Goal: Transaction & Acquisition: Purchase product/service

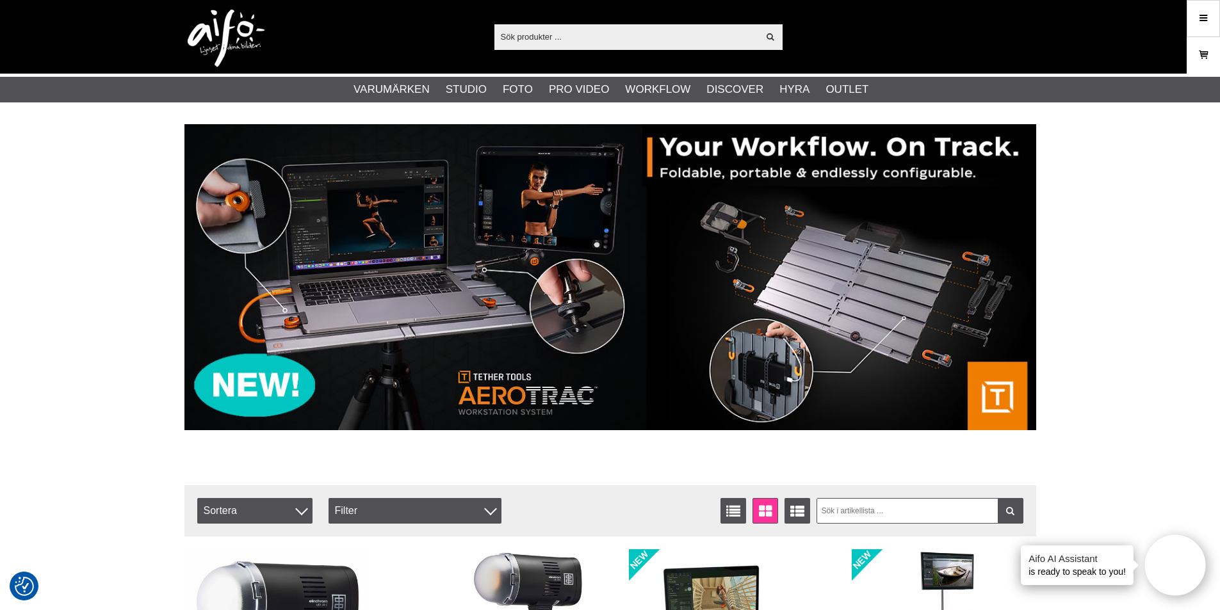
click at [1206, 53] on icon at bounding box center [1203, 55] width 13 height 14
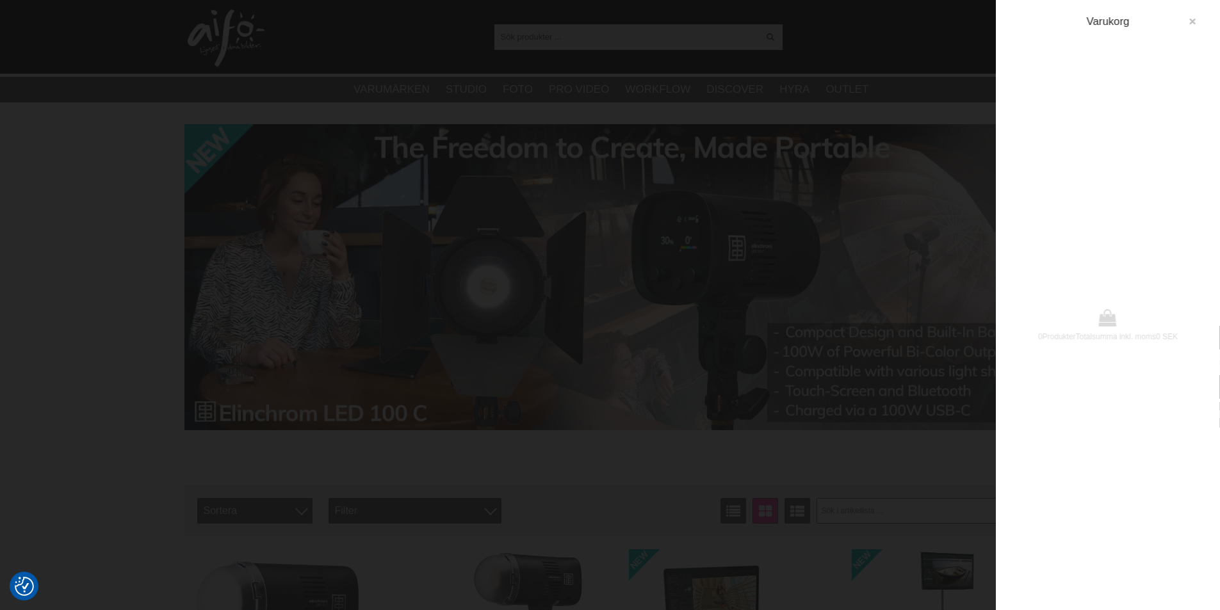
click at [1183, 21] on button "button" at bounding box center [1192, 21] width 23 height 23
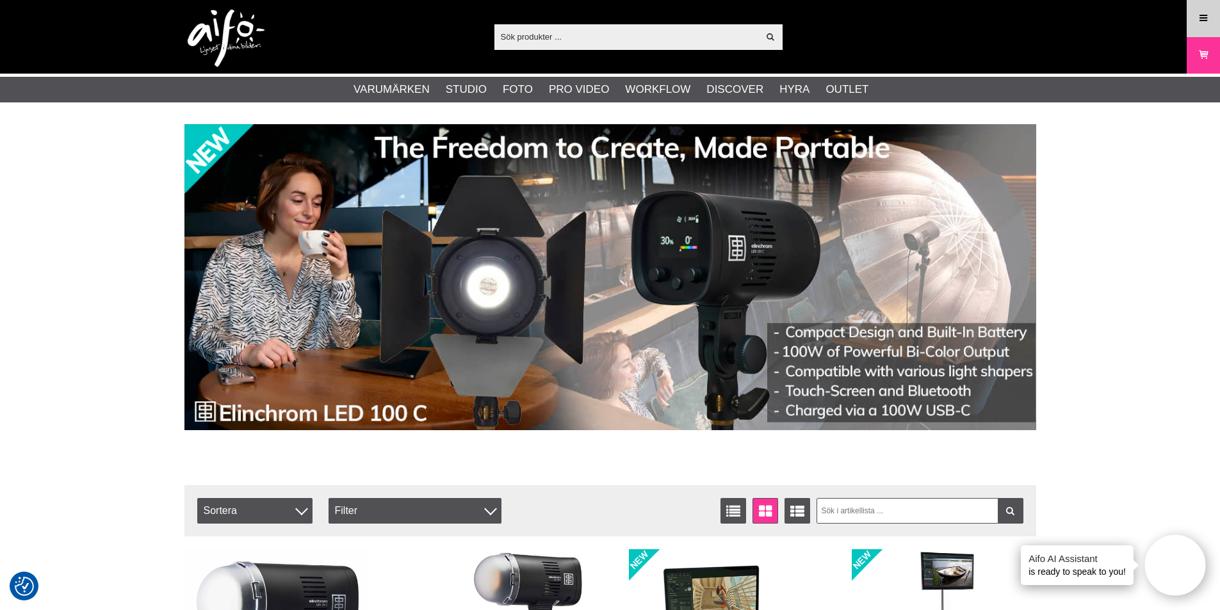
click at [1207, 17] on icon at bounding box center [1203, 19] width 12 height 14
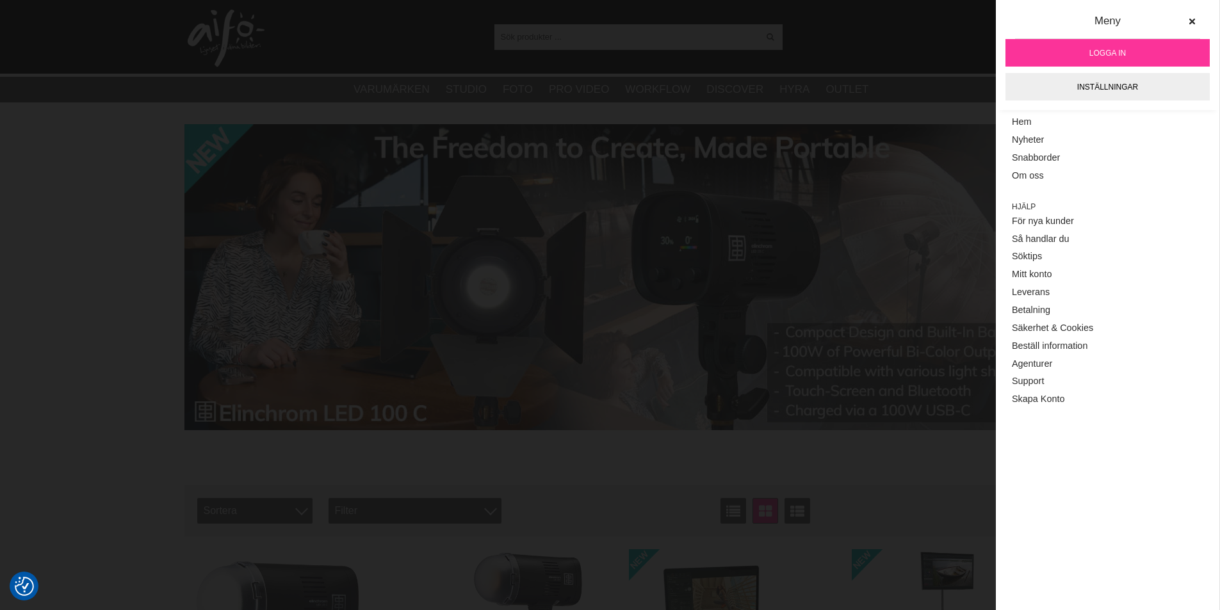
click at [1126, 54] on link "Logga in" at bounding box center [1107, 53] width 204 height 28
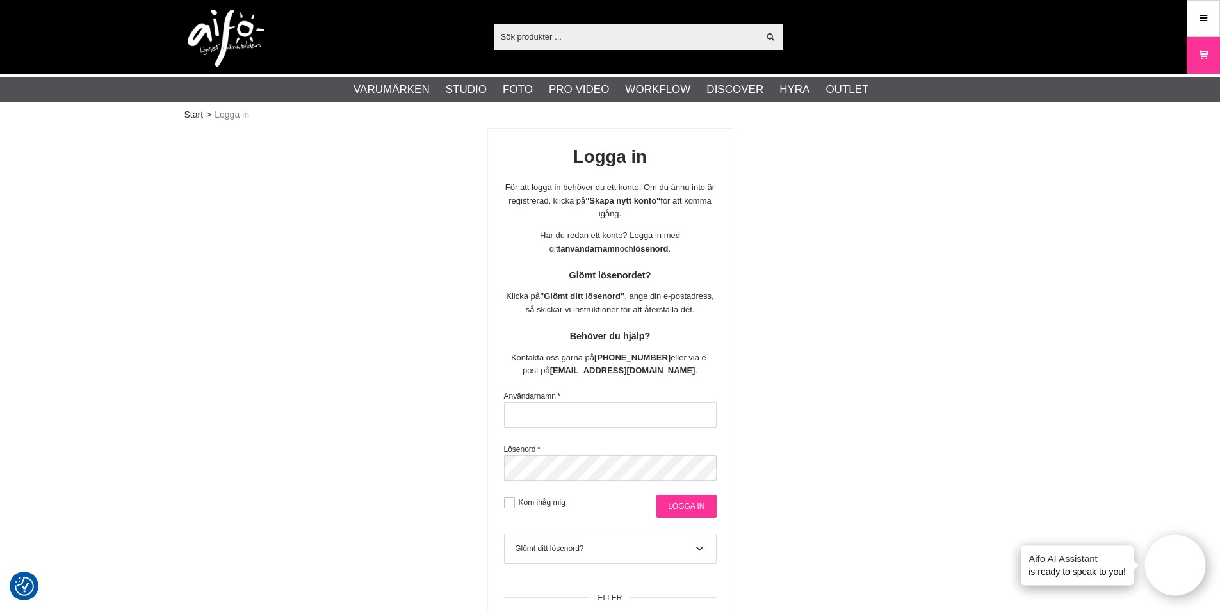
type input "Hernstson"
click at [679, 508] on input "Logga in" at bounding box center [686, 506] width 60 height 23
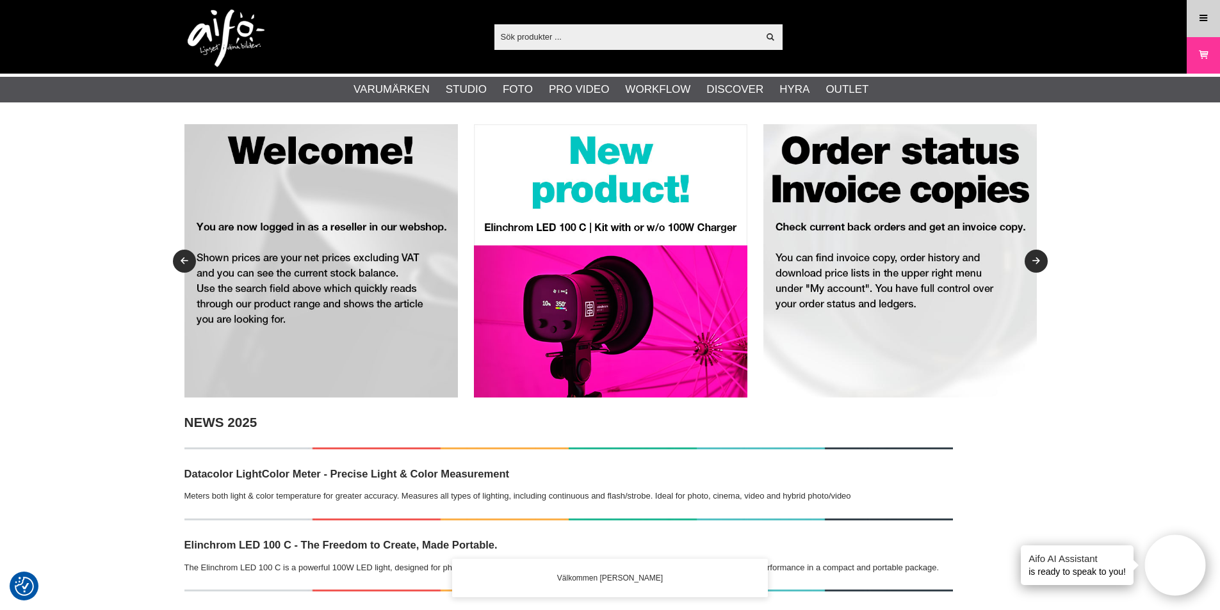
click at [1206, 24] on icon at bounding box center [1203, 19] width 12 height 14
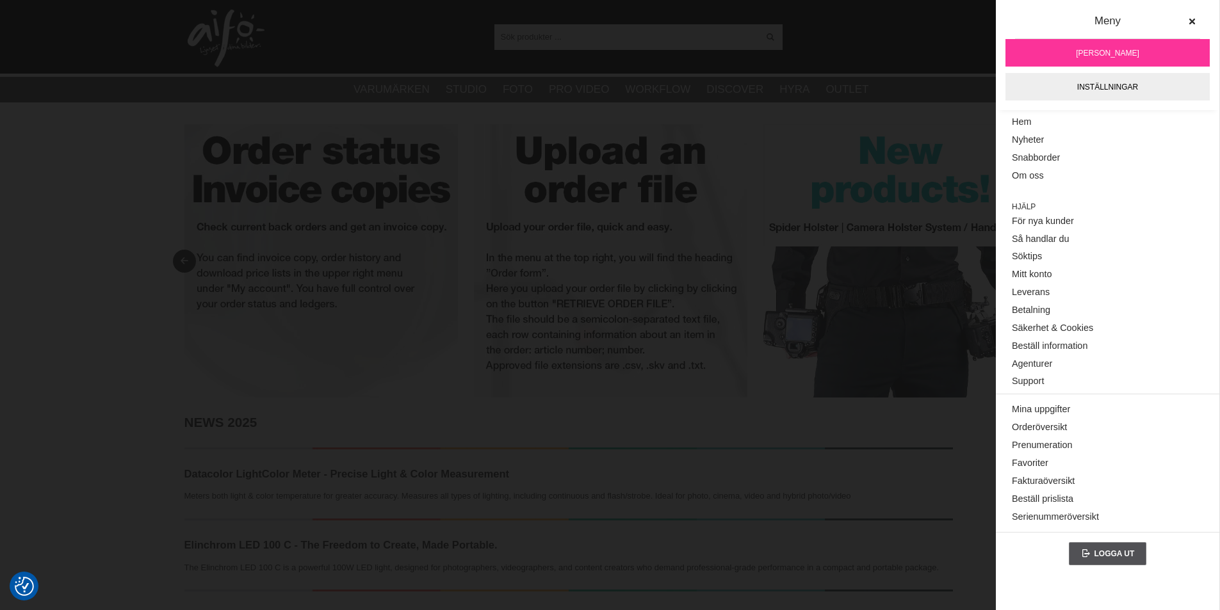
click at [1114, 51] on span "[PERSON_NAME]" at bounding box center [1107, 53] width 63 height 12
click at [1053, 427] on link "Orderöversikt" at bounding box center [1107, 428] width 191 height 18
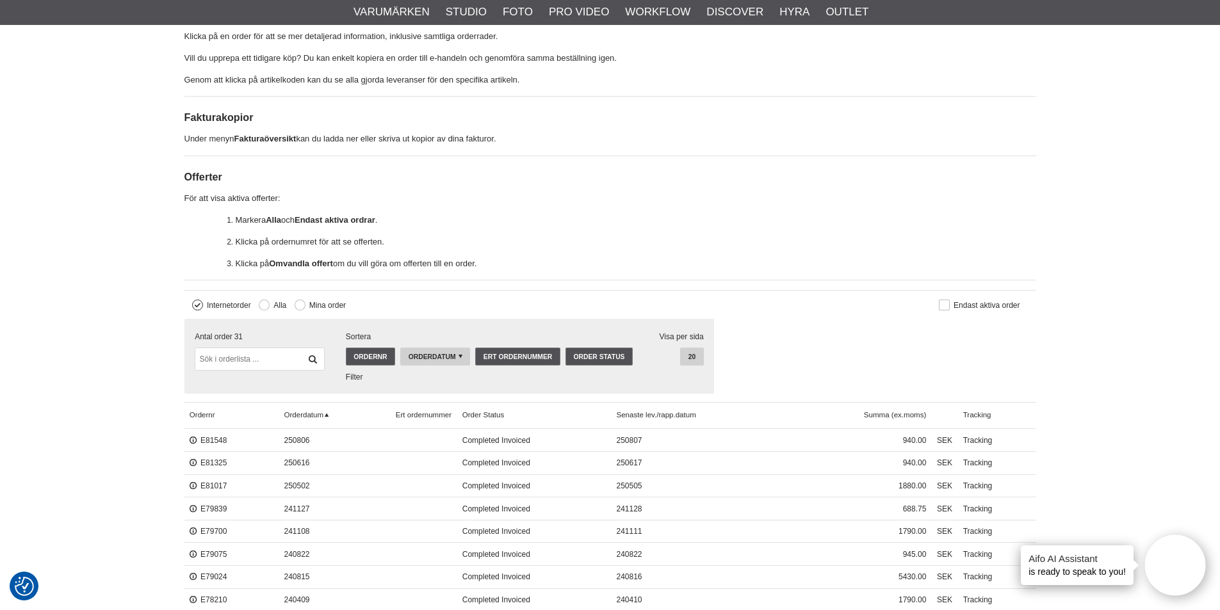
scroll to position [320, 0]
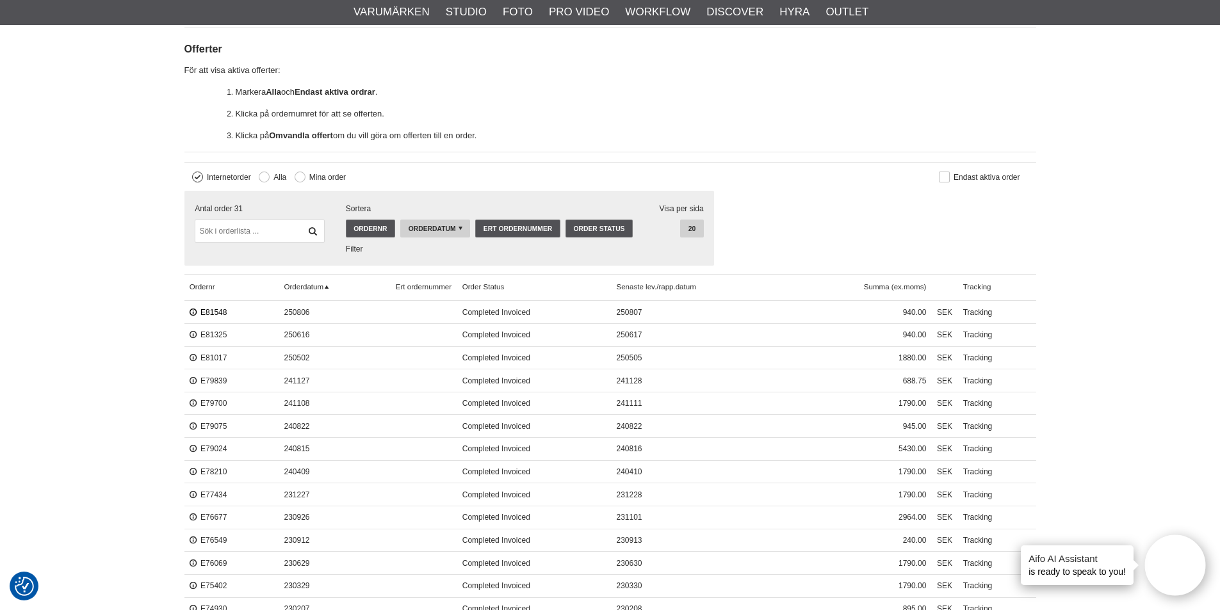
click at [219, 312] on link "E81548" at bounding box center [209, 312] width 38 height 9
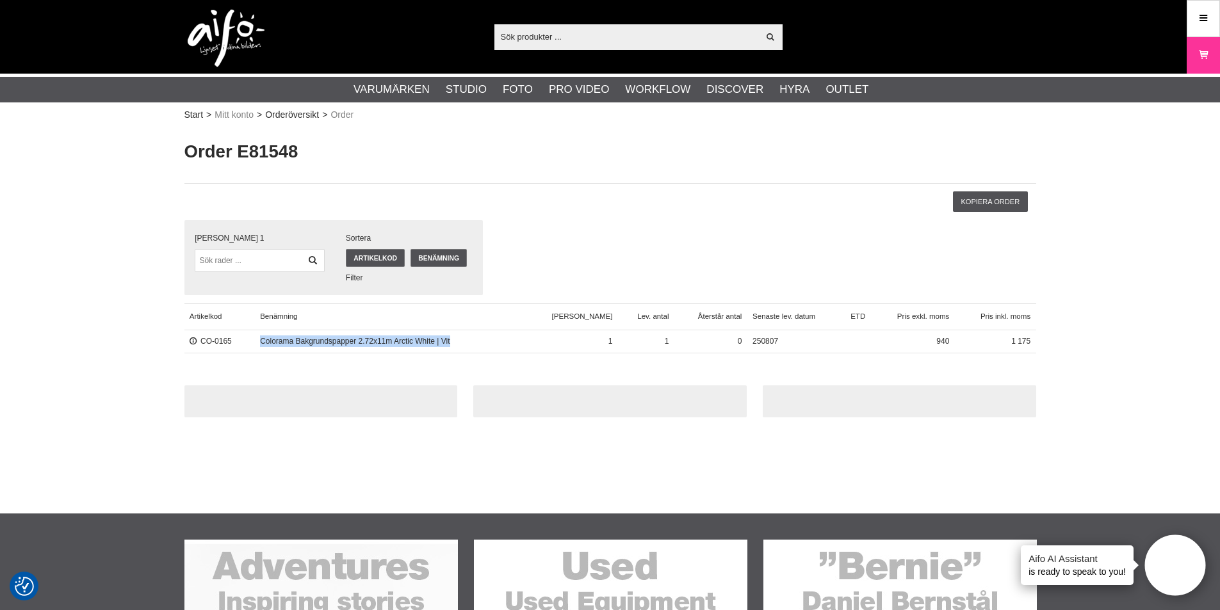
drag, startPoint x: 475, startPoint y: 337, endPoint x: 268, endPoint y: 347, distance: 207.7
click at [268, 347] on span "Colorama Bakgrundspapper 2.72x11m Arctic White | Vit" at bounding box center [389, 341] width 268 height 23
copy span "Colorama Bakgrundspapper 2.72x11m Arctic White | Vit"
click at [569, 31] on input "text" at bounding box center [626, 36] width 264 height 19
paste input "Colorama Bakgrundspapper 2.72x11m Arctic White | Vit"
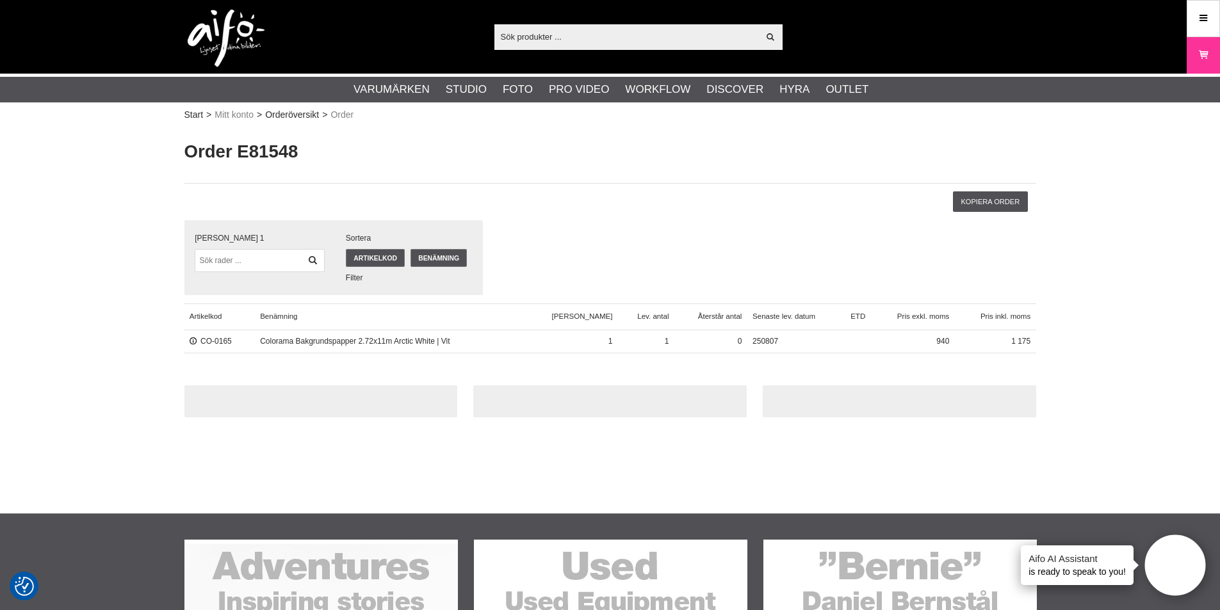
type input "Colorama Bakgrundspapper 2.72x11m Arctic White | Vit"
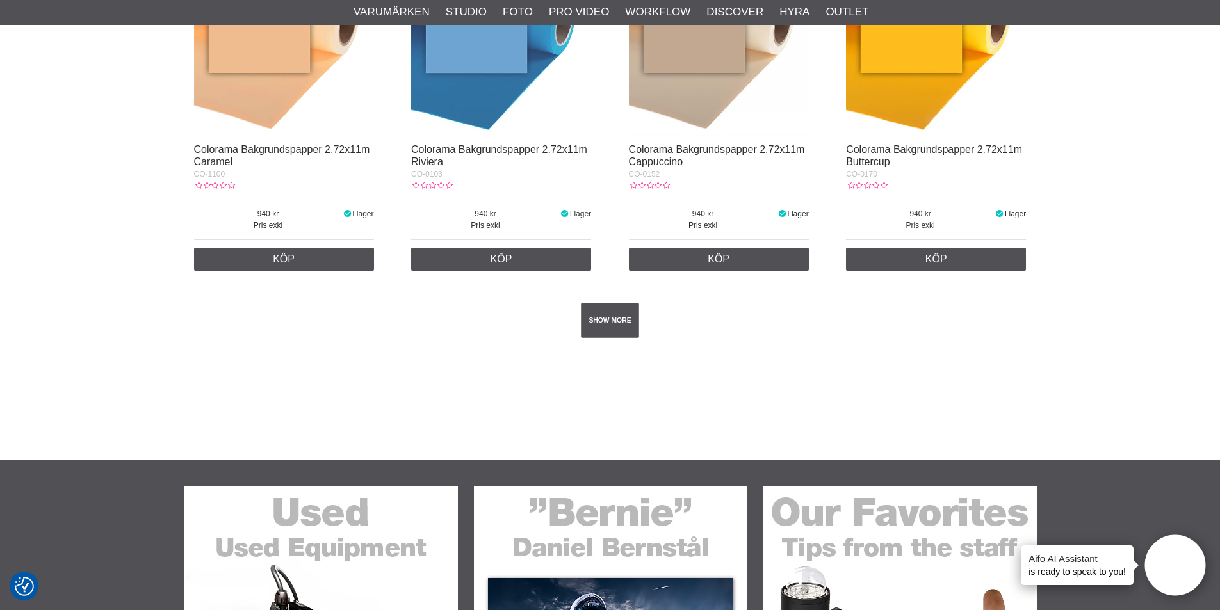
scroll to position [2369, 0]
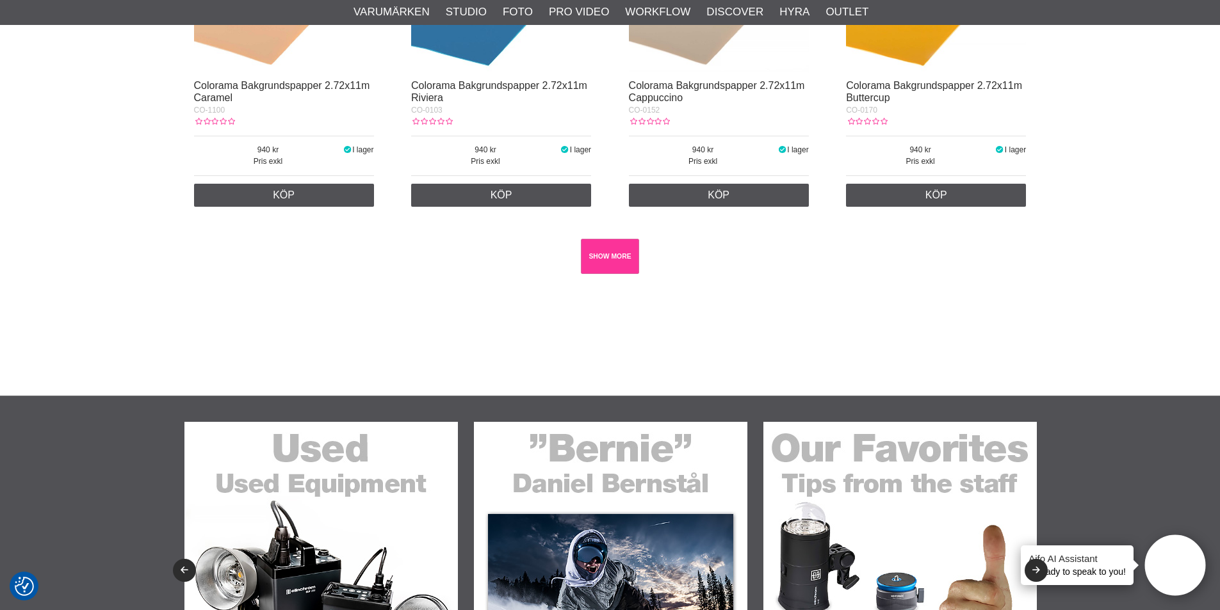
click at [624, 263] on link "SHOW MORE" at bounding box center [610, 256] width 58 height 35
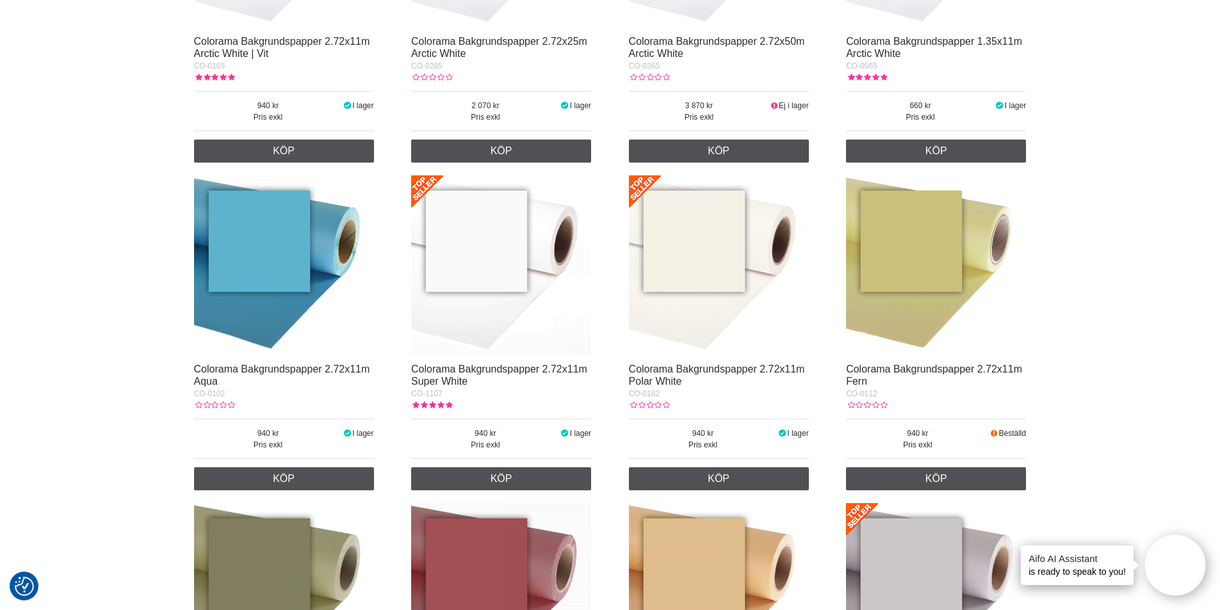
scroll to position [0, 0]
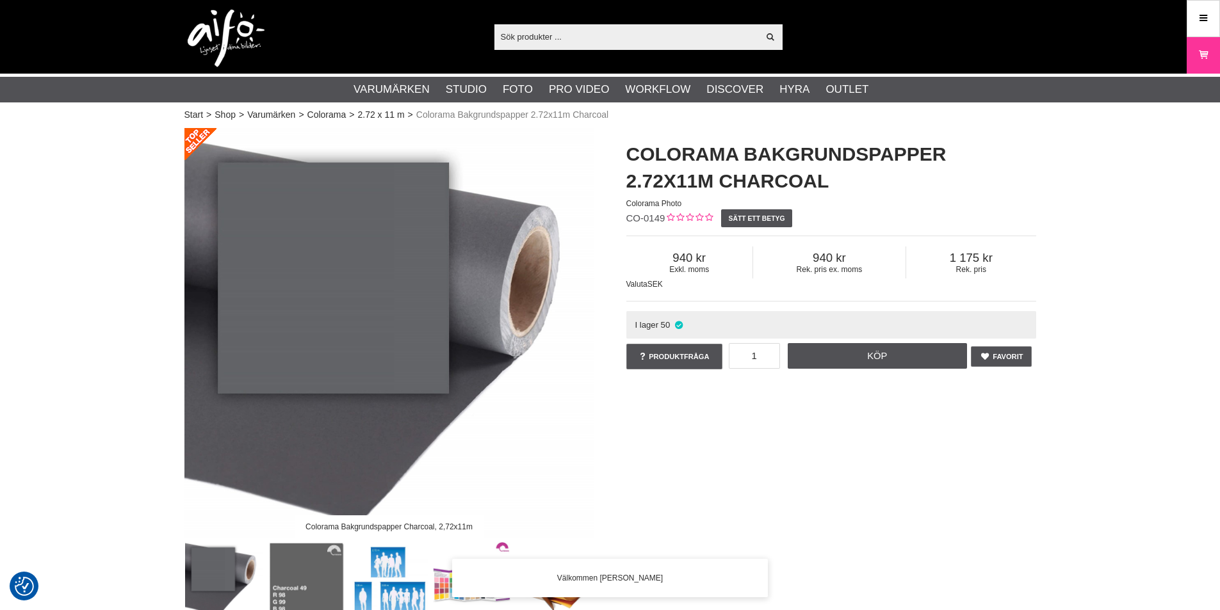
scroll to position [128, 0]
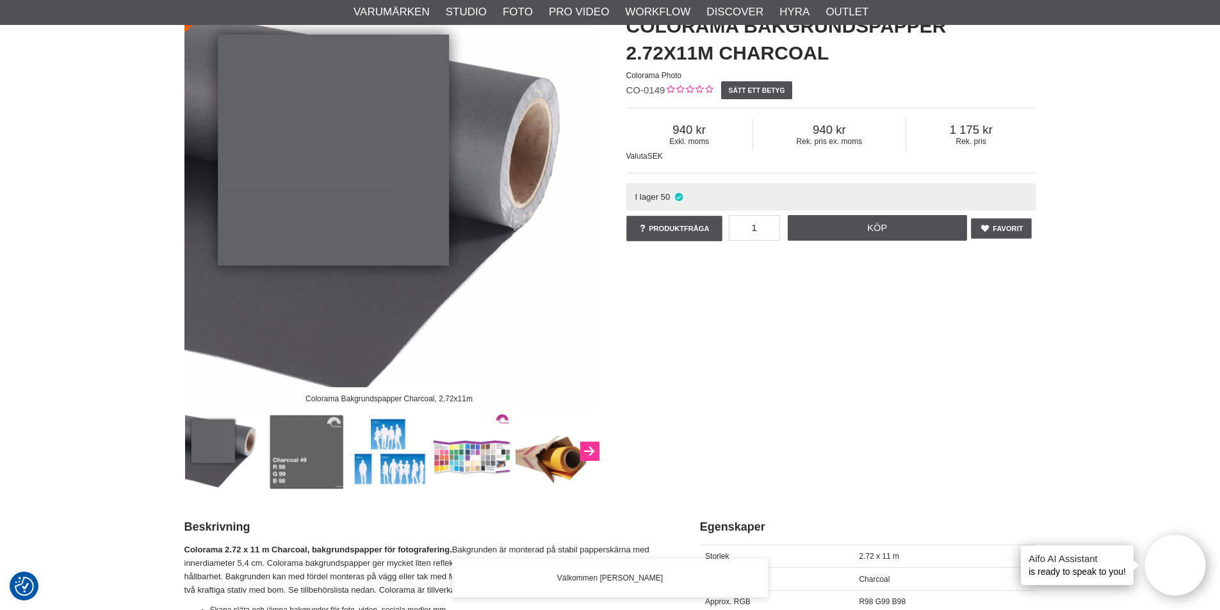
click at [590, 451] on button "Next" at bounding box center [589, 451] width 19 height 19
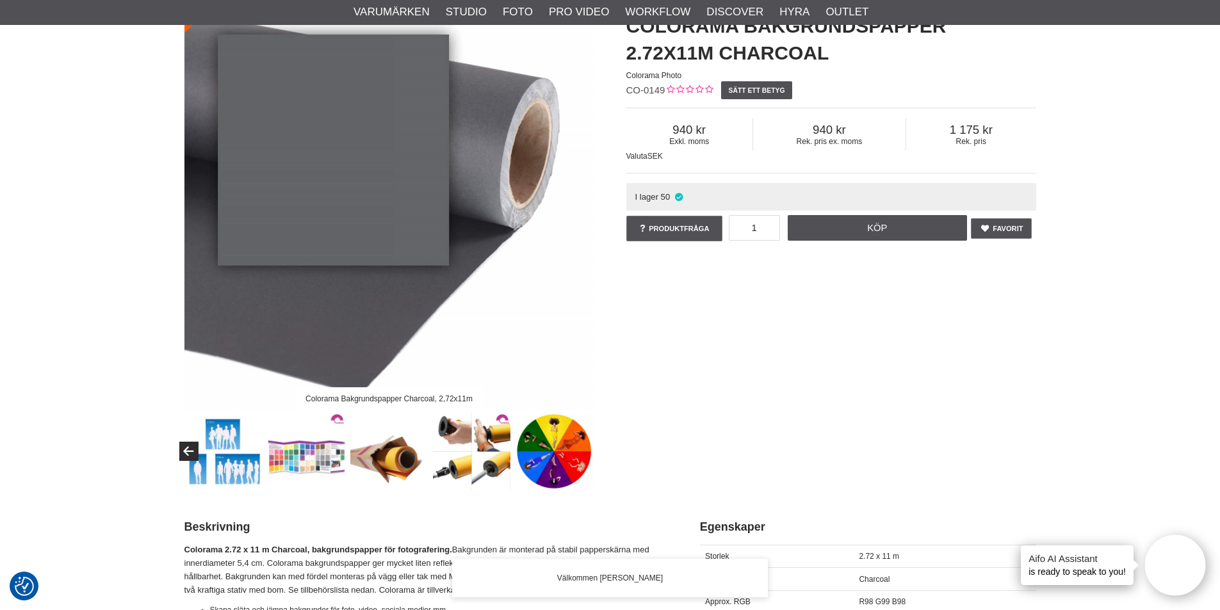
click at [590, 451] on img at bounding box center [553, 451] width 77 height 77
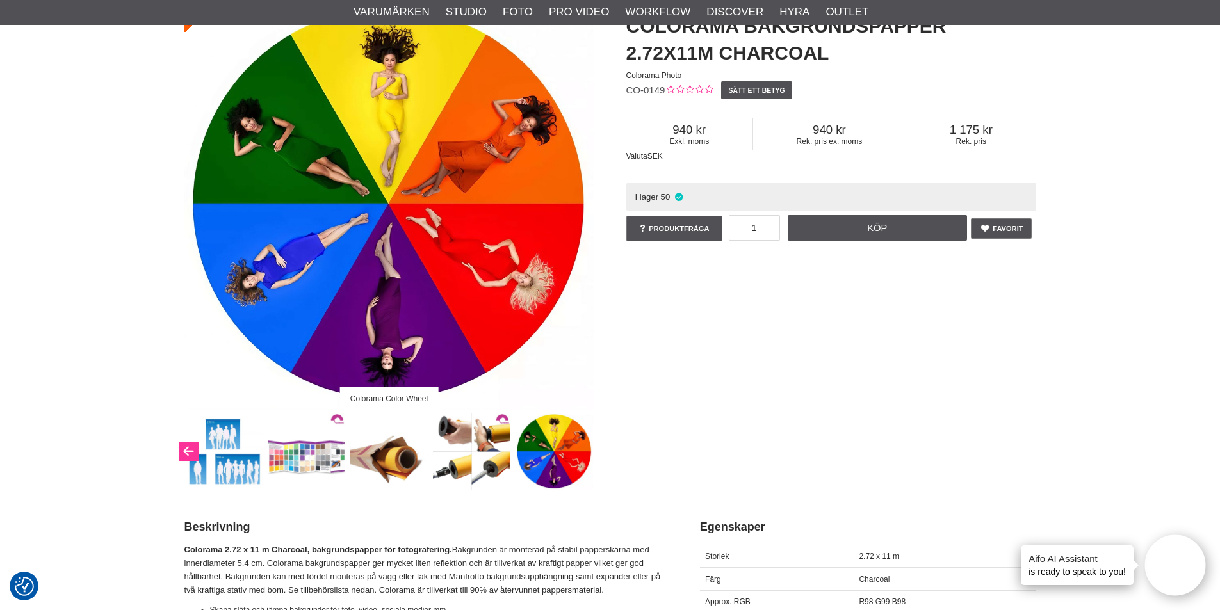
click at [194, 455] on button "Previous" at bounding box center [188, 451] width 19 height 19
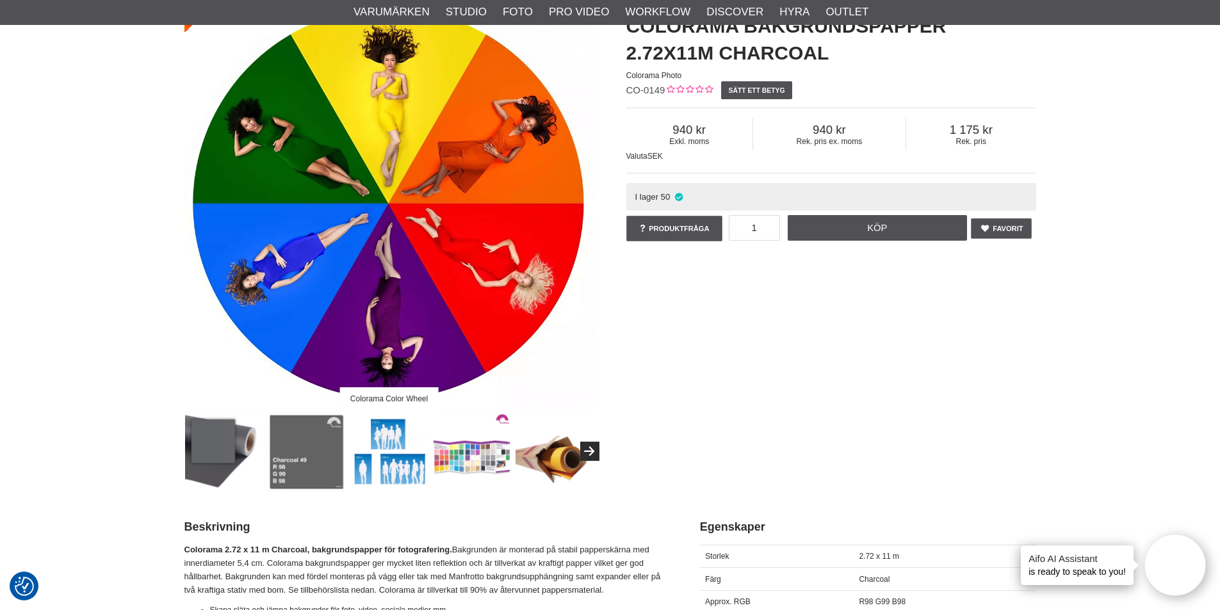
click at [236, 458] on img at bounding box center [223, 451] width 77 height 77
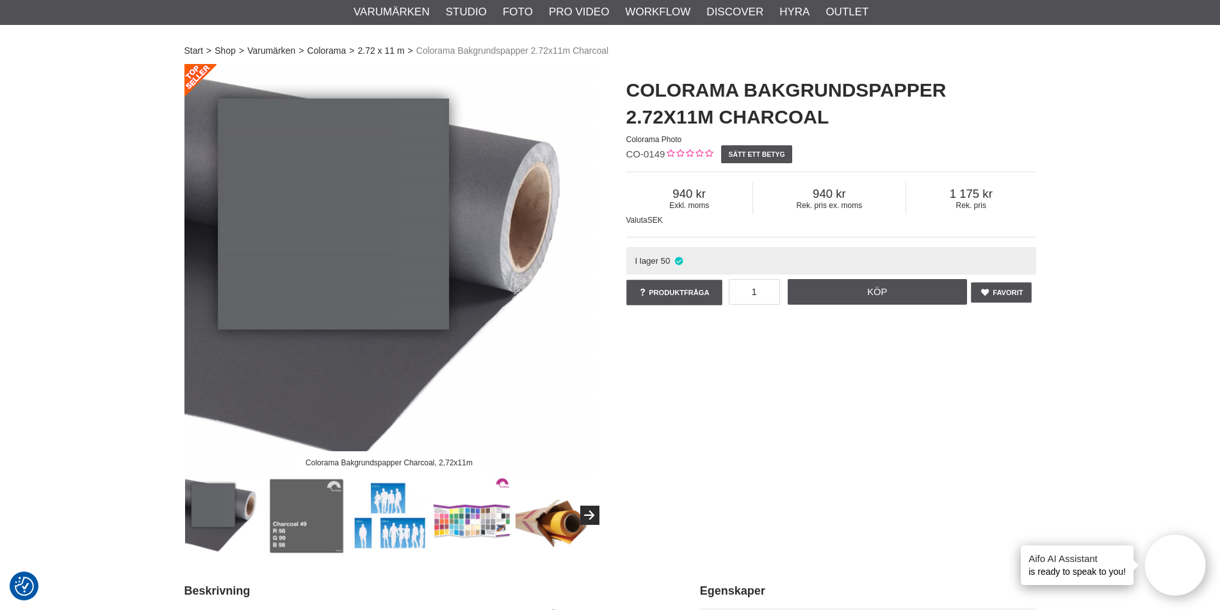
scroll to position [0, 0]
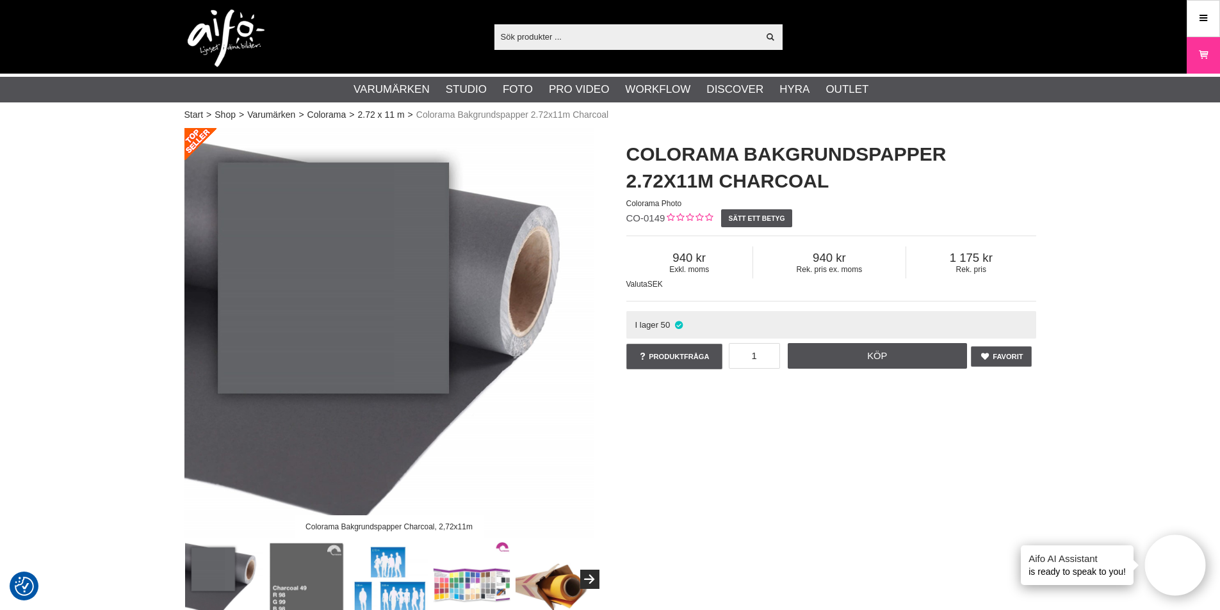
click at [844, 420] on div "Colorama Bakgrundspapper Charcoal, 2,72x11m Colorama Bakgrundspapper 2.72x11m C…" at bounding box center [610, 373] width 884 height 490
